Goal: Find specific fact: Find specific fact

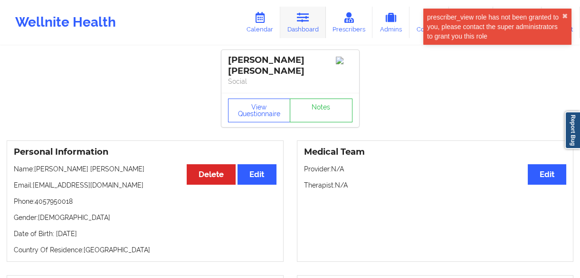
click at [323, 21] on link "Dashboard" at bounding box center [303, 22] width 46 height 31
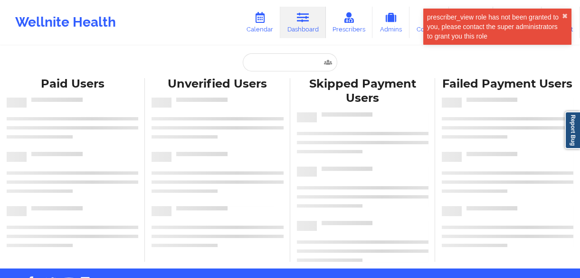
click at [293, 50] on div "Paid Unverified Skipped Failed Paid Users Unverified Users Skipped Payment User…" at bounding box center [290, 134] width 580 height 268
click at [290, 58] on input "text" at bounding box center [290, 62] width 94 height 18
paste input "Justin John"
type input "Justin John"
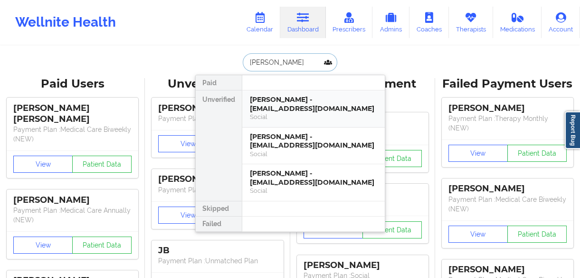
click at [302, 112] on div "Justin John - justin321x90@gmail.com" at bounding box center [313, 104] width 127 height 18
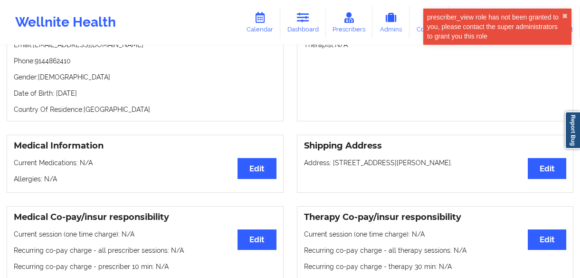
scroll to position [86, 0]
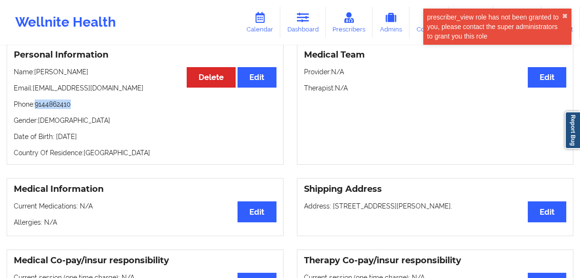
drag, startPoint x: 74, startPoint y: 109, endPoint x: 38, endPoint y: 108, distance: 36.6
click at [38, 108] on p "Phone: 9144862410" at bounding box center [145, 104] width 263 height 10
copy p "9144862410"
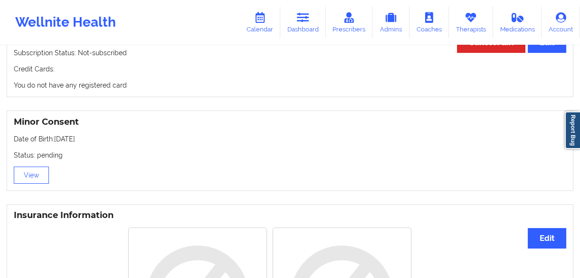
scroll to position [532, 0]
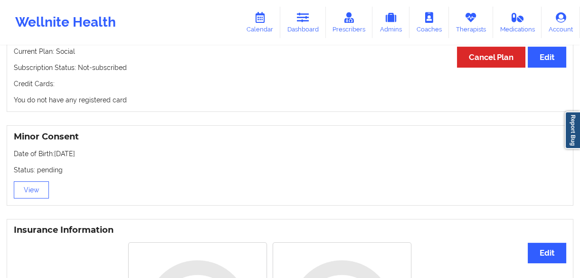
drag, startPoint x: 92, startPoint y: 152, endPoint x: 55, endPoint y: 160, distance: 38.3
click at [55, 158] on p "Date of Birth: 10/06/1994" at bounding box center [290, 154] width 553 height 10
copy p "10/06/1994"
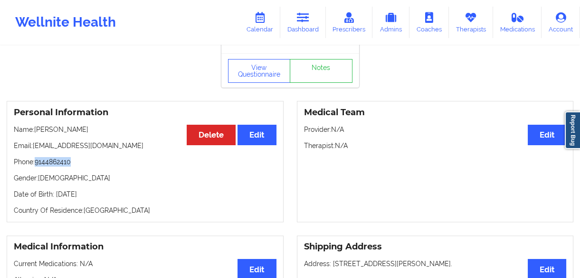
scroll to position [13, 0]
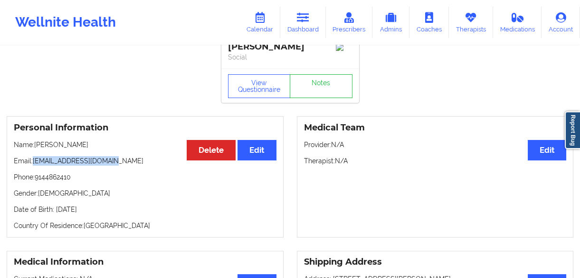
drag, startPoint x: 116, startPoint y: 159, endPoint x: 33, endPoint y: 165, distance: 83.4
click at [33, 165] on p "Email: justin321x90@gmail.com" at bounding box center [145, 161] width 263 height 10
copy p "justin321x90@gmail.com"
click at [73, 173] on div "Personal Information Edit Delete Name: Justin John Email: justin321x90@gmail.co…" at bounding box center [145, 176] width 277 height 121
drag, startPoint x: 74, startPoint y: 178, endPoint x: 37, endPoint y: 181, distance: 37.1
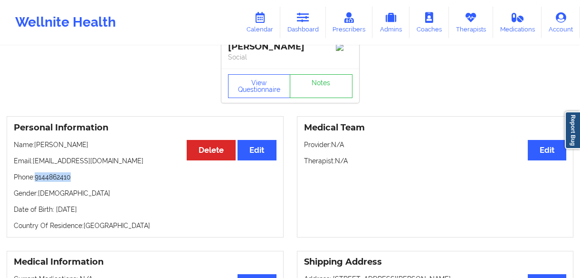
click at [37, 181] on p "Phone: 9144862410" at bounding box center [145, 177] width 263 height 10
copy p "9144862410"
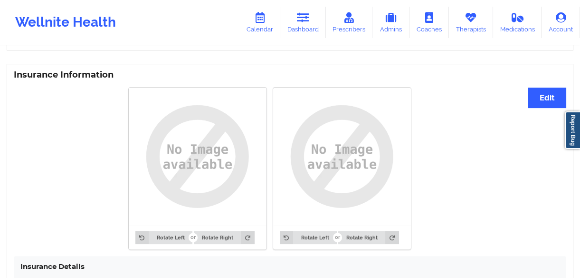
scroll to position [748, 0]
